Goal: Find specific page/section: Find specific page/section

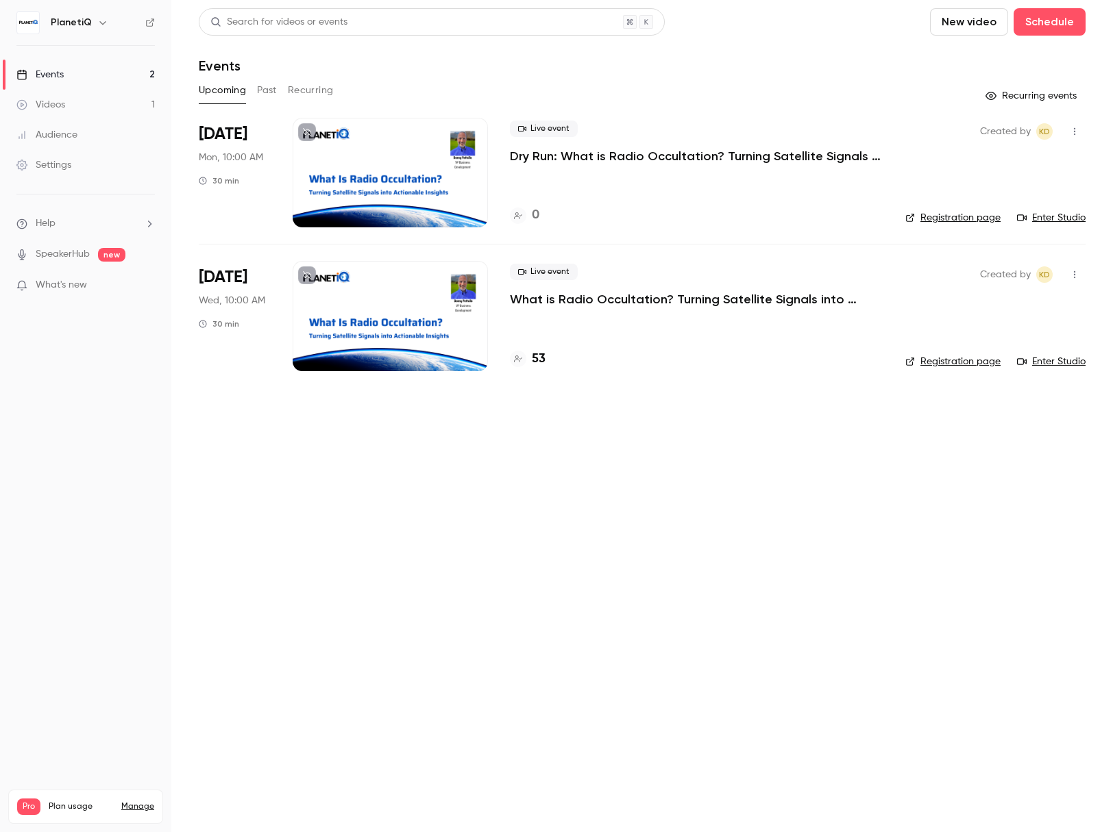
click at [1058, 215] on link "Enter Studio" at bounding box center [1051, 218] width 69 height 14
click at [1077, 219] on link "Enter Studio" at bounding box center [1051, 218] width 69 height 14
click at [1052, 214] on link "Enter Studio" at bounding box center [1051, 218] width 69 height 14
